Goal: Task Accomplishment & Management: Use online tool/utility

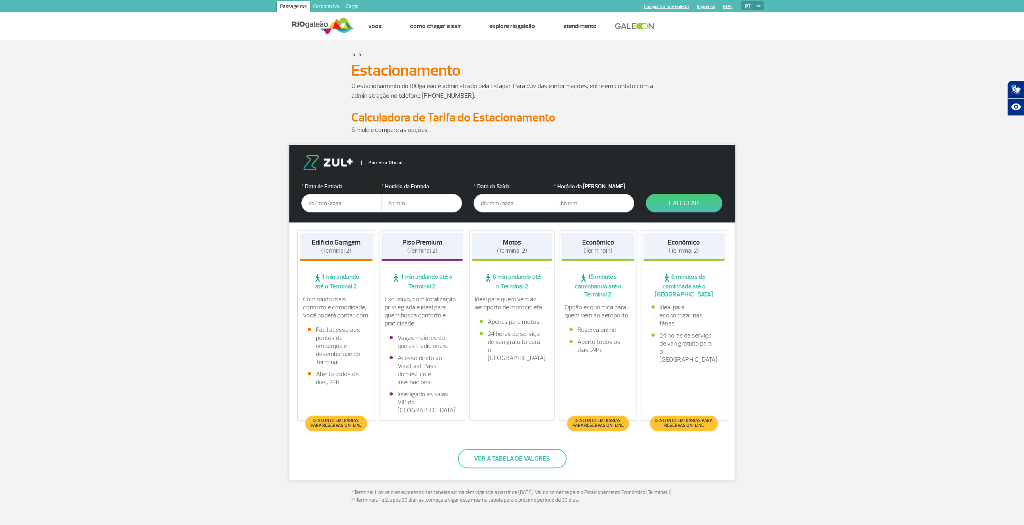
click at [314, 206] on input "text" at bounding box center [341, 203] width 80 height 18
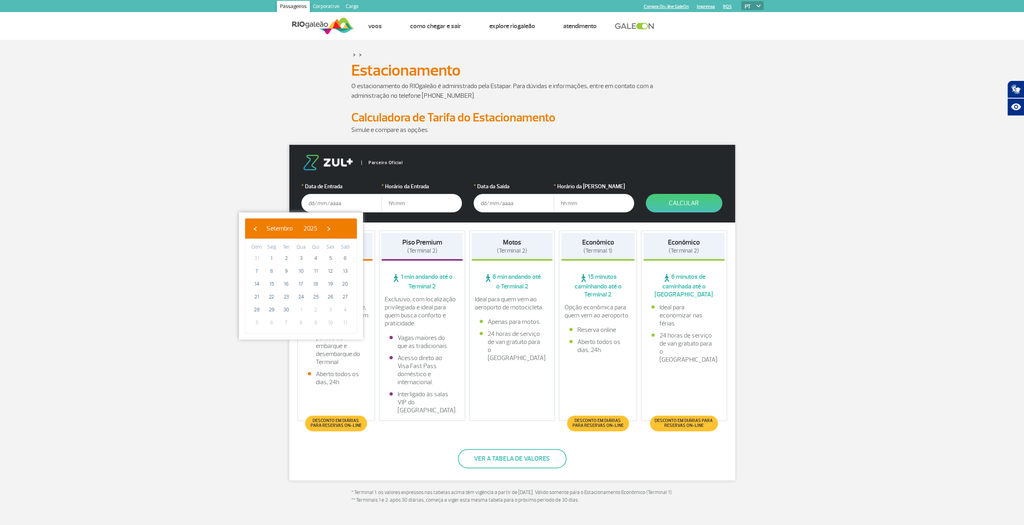
click at [301, 307] on span "1" at bounding box center [300, 309] width 13 height 13
click at [335, 226] on span "›" at bounding box center [329, 228] width 12 height 12
click at [304, 257] on span "1" at bounding box center [300, 258] width 13 height 13
type input "[DATE]"
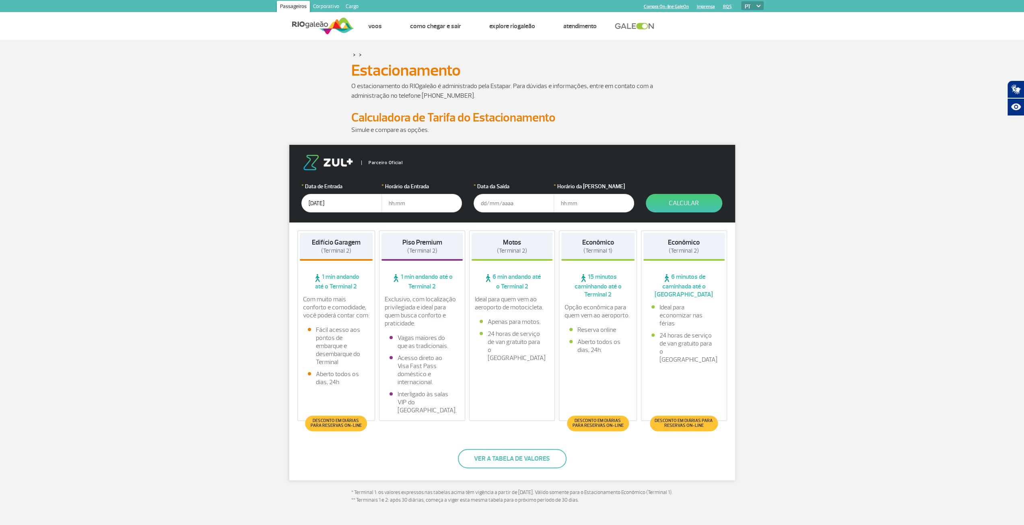
click at [397, 206] on input "text" at bounding box center [421, 203] width 80 height 18
click at [389, 202] on input "43:0" at bounding box center [421, 203] width 80 height 18
type input "04:30"
click at [496, 201] on input "text" at bounding box center [513, 203] width 80 height 18
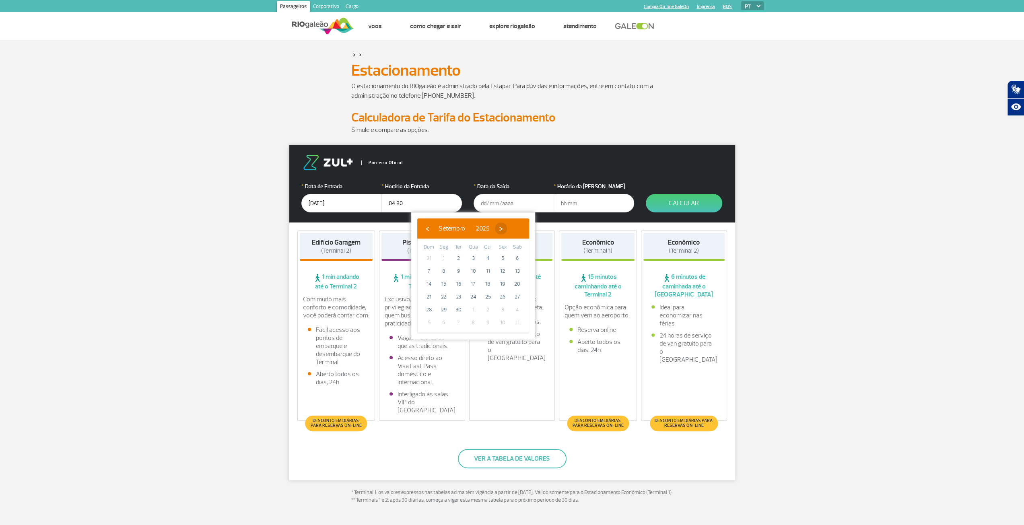
click at [507, 229] on span "›" at bounding box center [501, 228] width 12 height 12
click at [519, 256] on span "4" at bounding box center [517, 258] width 13 height 13
type input "[DATE]"
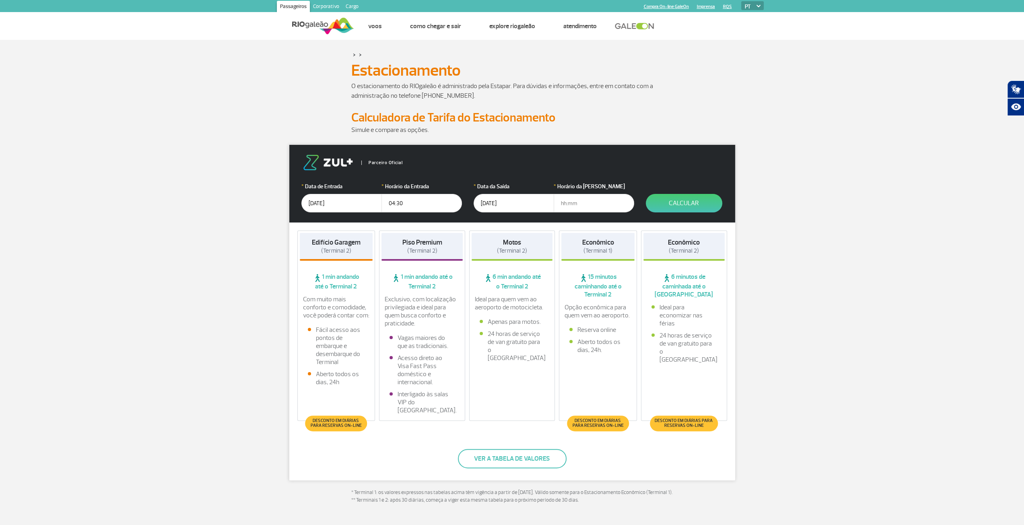
click at [569, 201] on input "text" at bounding box center [593, 203] width 80 height 18
type input "9"
type input "10:00"
click at [680, 200] on button "Calcular" at bounding box center [683, 203] width 76 height 18
